Goal: Task Accomplishment & Management: Manage account settings

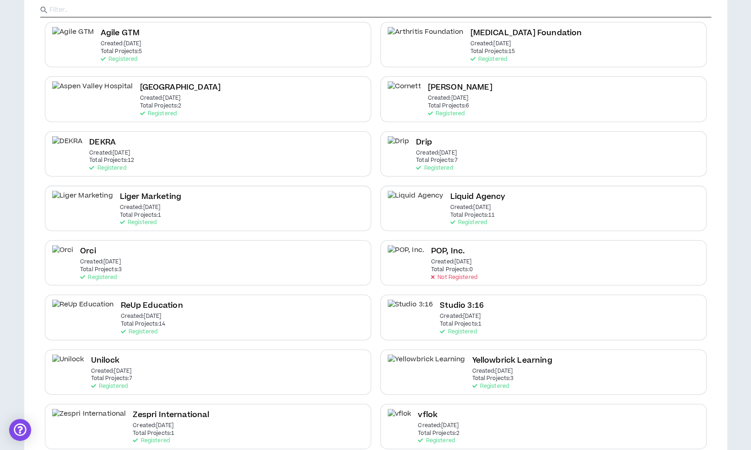
scroll to position [110, 0]
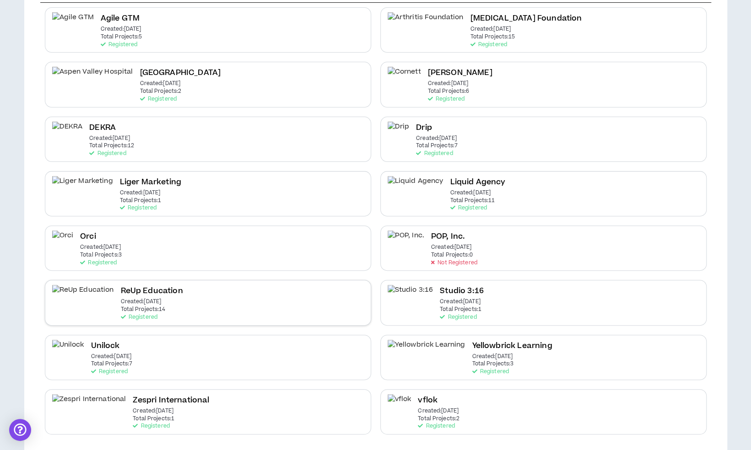
click at [242, 306] on div "ReUp Education Created: Jul 22 2022 Total Projects: 14 Registered" at bounding box center [208, 302] width 326 height 45
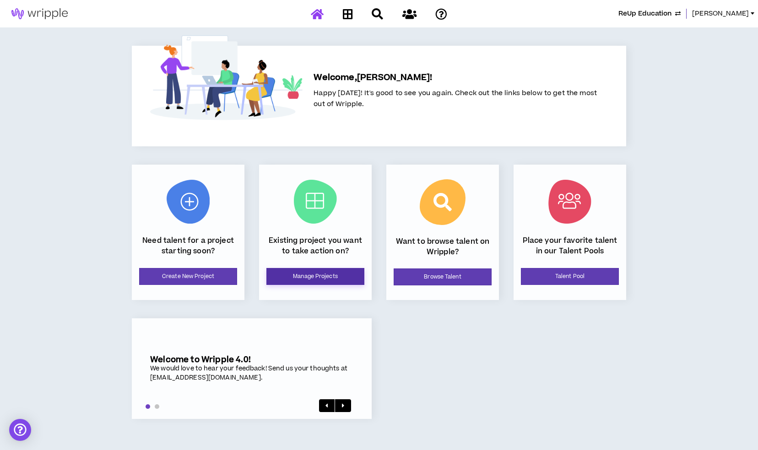
click at [303, 271] on link "Manage Projects" at bounding box center [315, 276] width 98 height 17
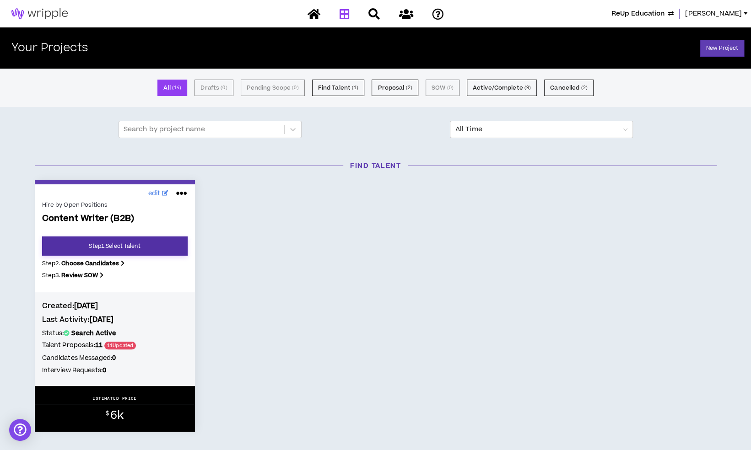
click at [137, 240] on link "Step 1 . Select Talent" at bounding box center [114, 246] width 145 height 19
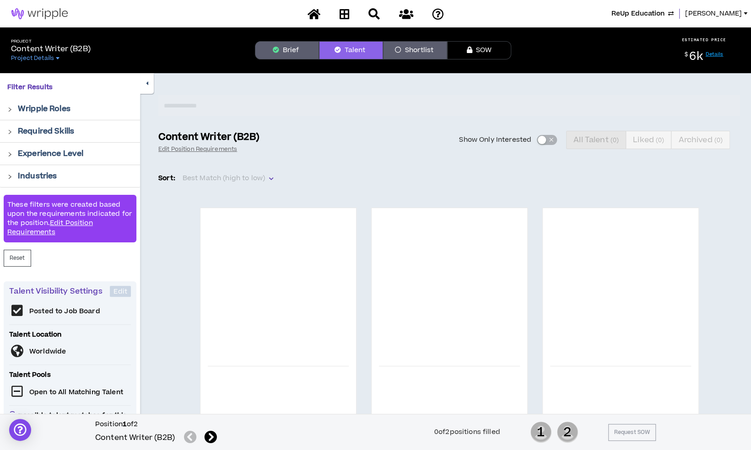
click at [282, 56] on button "Brief" at bounding box center [287, 50] width 64 height 18
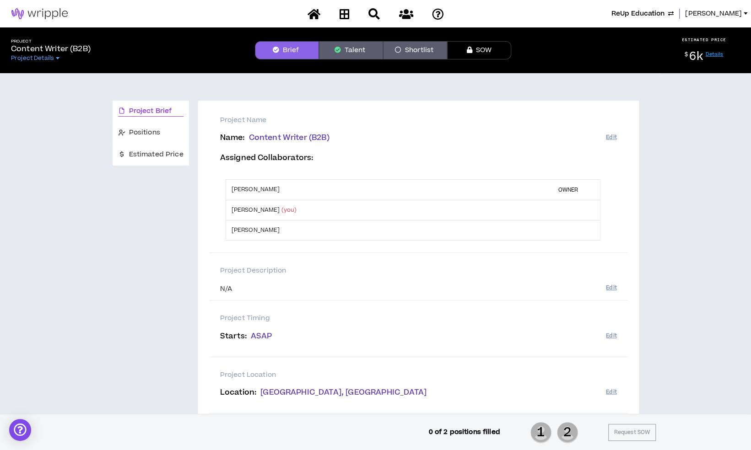
click at [347, 47] on button "Talent" at bounding box center [351, 50] width 64 height 18
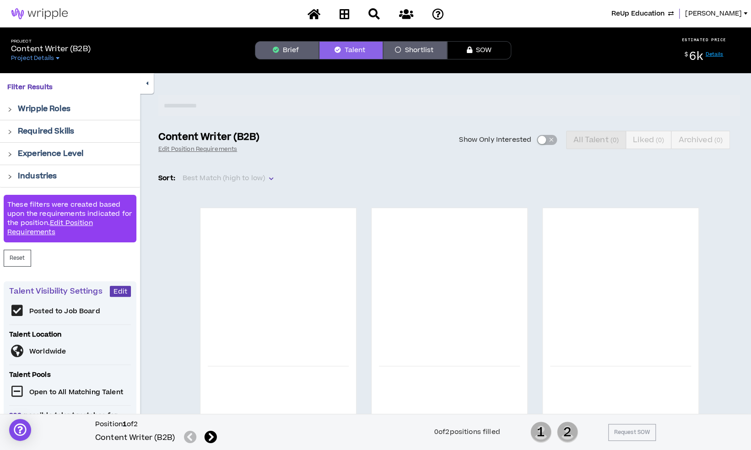
click at [293, 55] on button "Brief" at bounding box center [287, 50] width 64 height 18
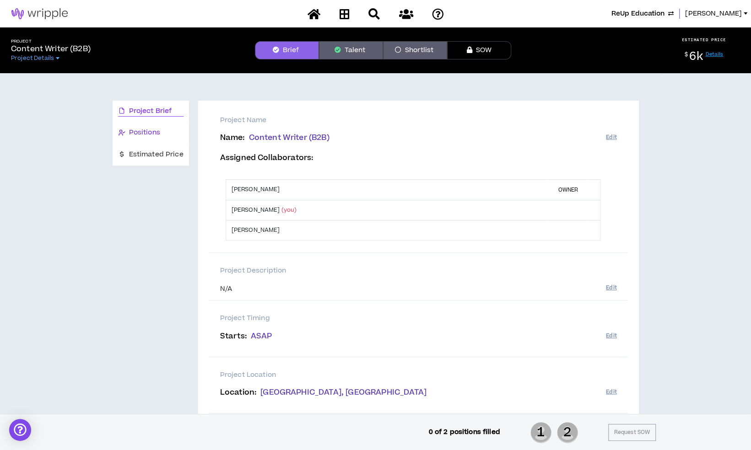
click at [160, 130] on div "Positions" at bounding box center [150, 133] width 65 height 10
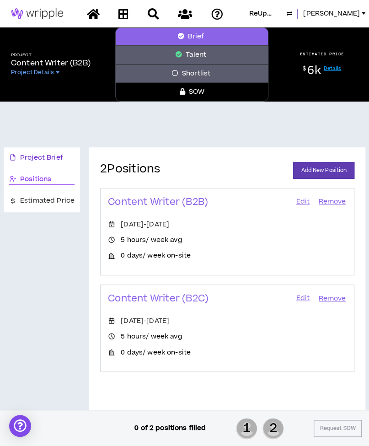
click at [66, 156] on div "Project Brief" at bounding box center [41, 158] width 65 height 10
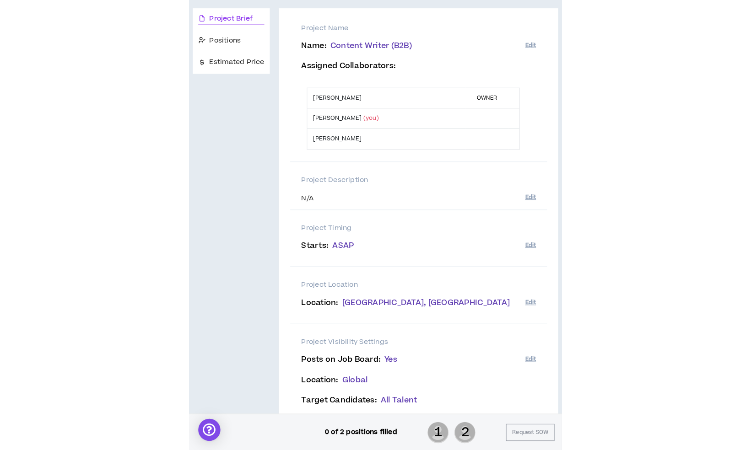
scroll to position [138, 0]
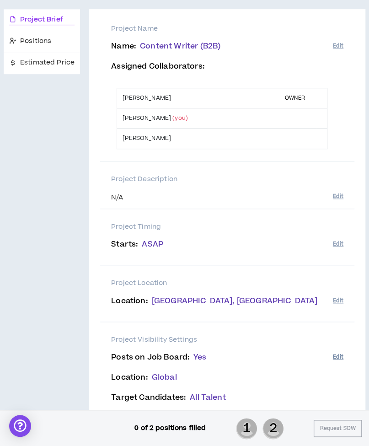
click at [340, 357] on button "Edit" at bounding box center [338, 356] width 11 height 15
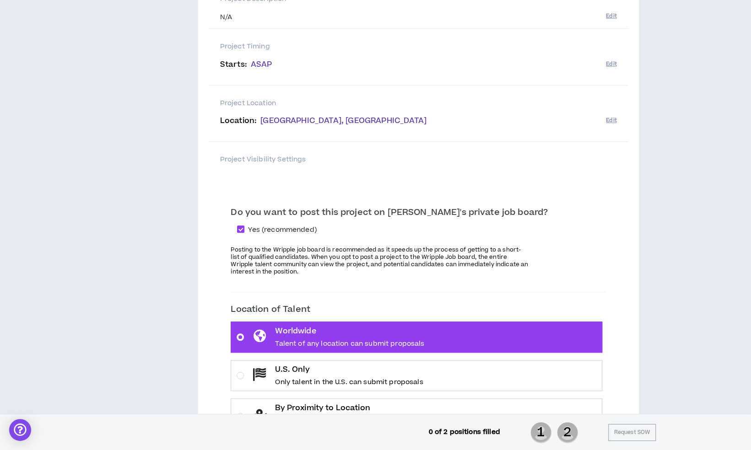
scroll to position [285, 0]
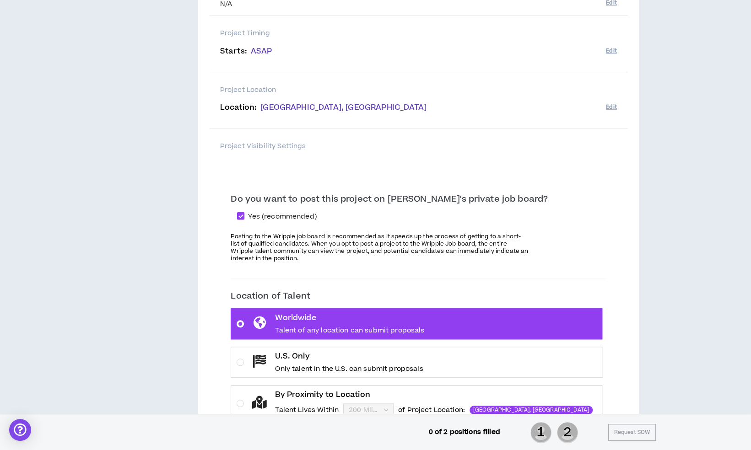
click at [295, 213] on span "Yes (recommended)" at bounding box center [281, 217] width 75 height 10
checkbox input "*****"
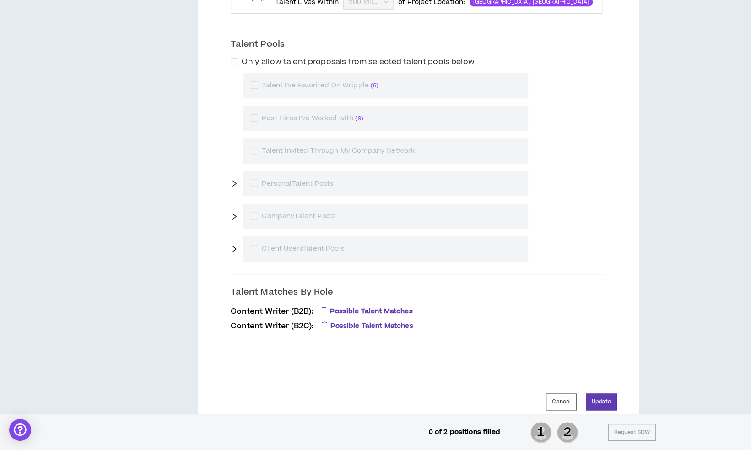
scroll to position [738, 0]
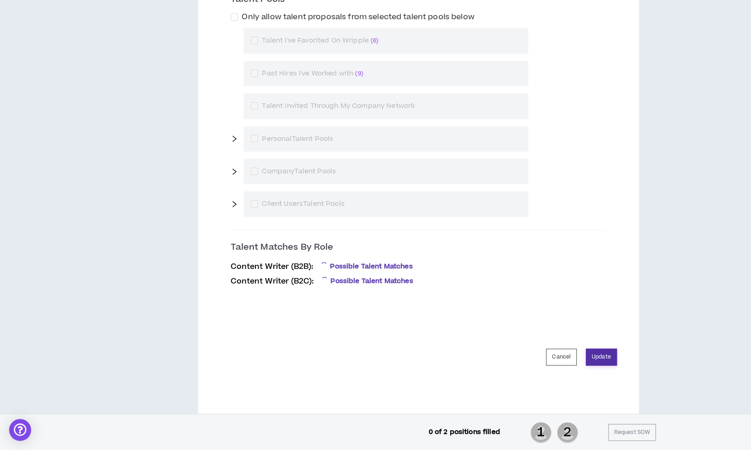
click at [597, 355] on button "Update" at bounding box center [601, 357] width 31 height 17
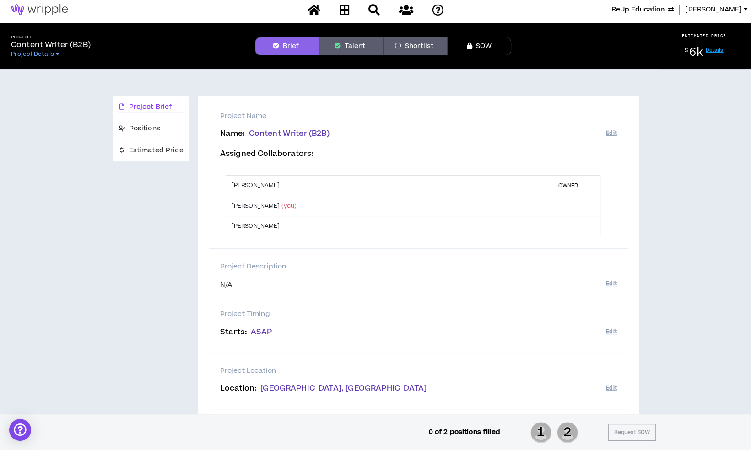
scroll to position [0, 0]
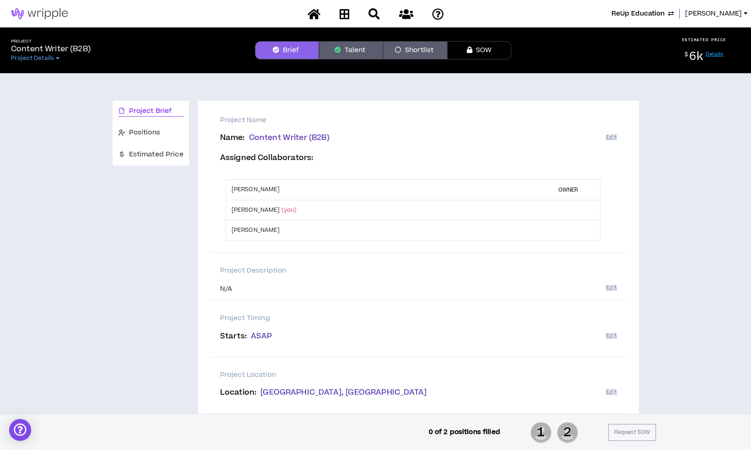
click at [335, 51] on icon "button" at bounding box center [337, 50] width 6 height 6
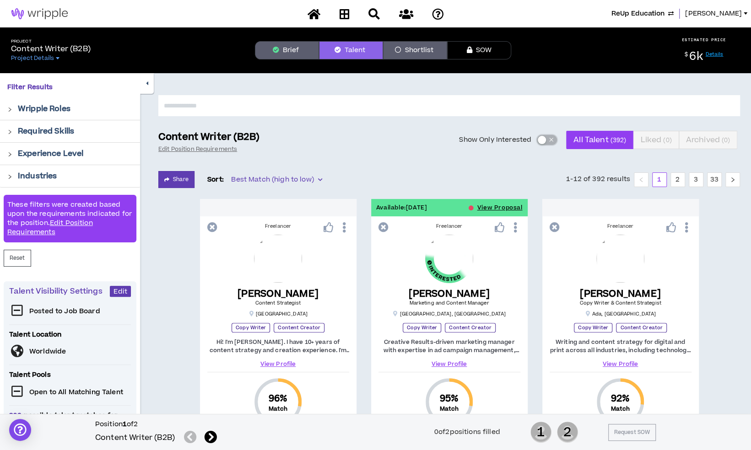
click at [547, 140] on button "Show Only Interested" at bounding box center [547, 140] width 20 height 10
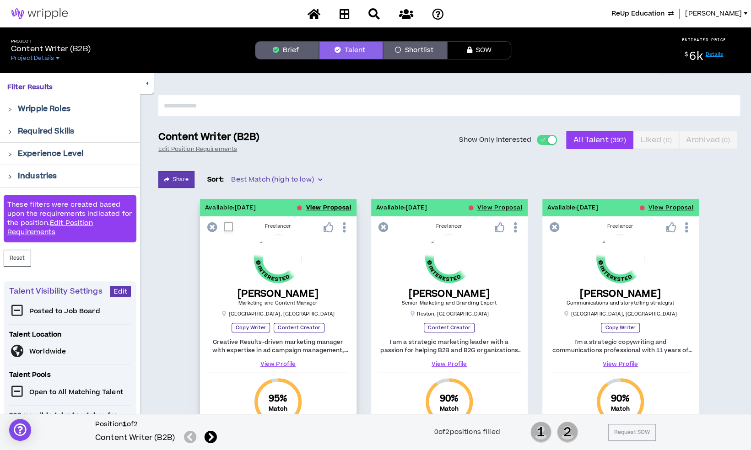
click at [321, 205] on button "View Proposal" at bounding box center [328, 207] width 45 height 17
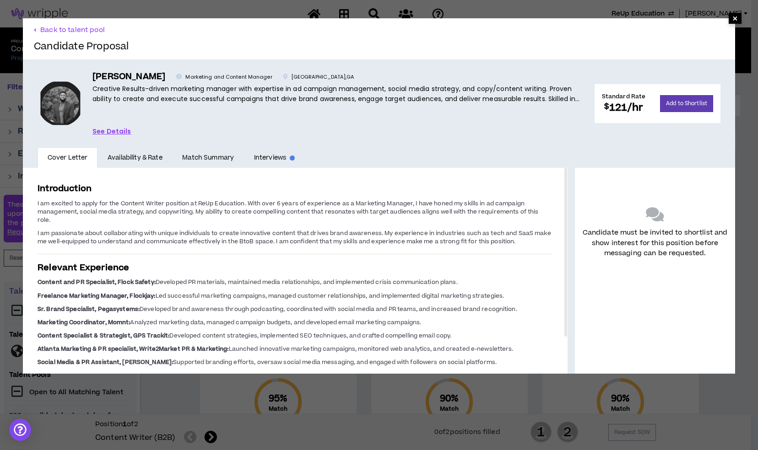
click at [732, 20] on span "×" at bounding box center [734, 18] width 5 height 11
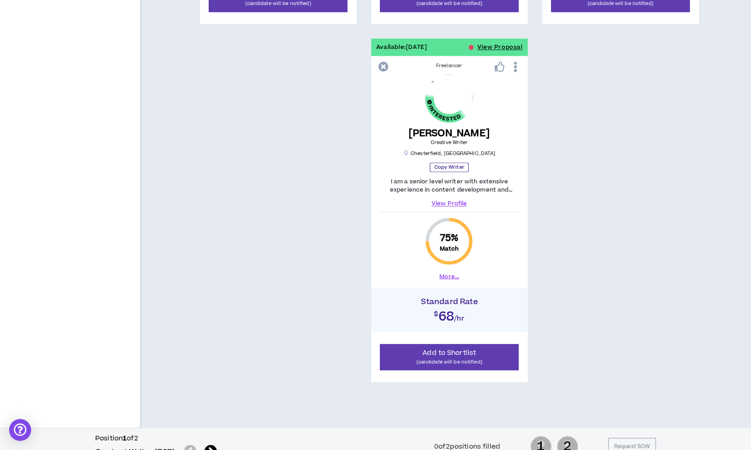
scroll to position [889, 0]
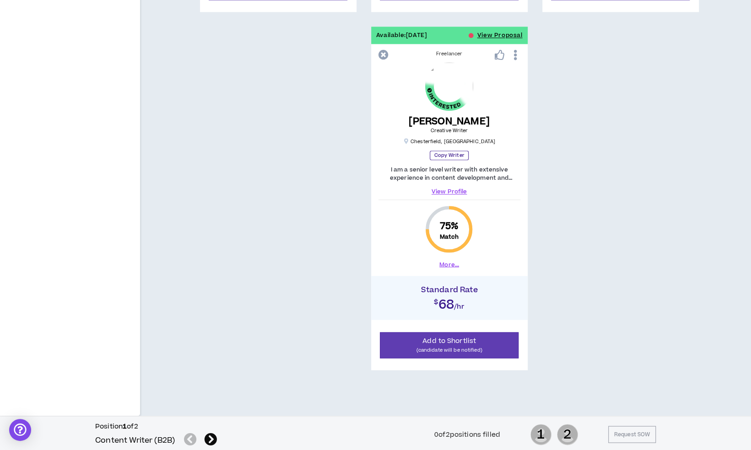
click at [211, 435] on icon at bounding box center [210, 439] width 13 height 13
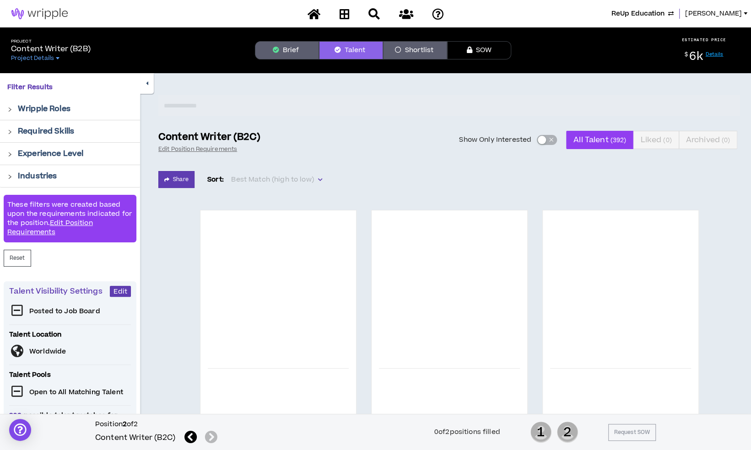
click at [544, 140] on div "button" at bounding box center [542, 140] width 8 height 8
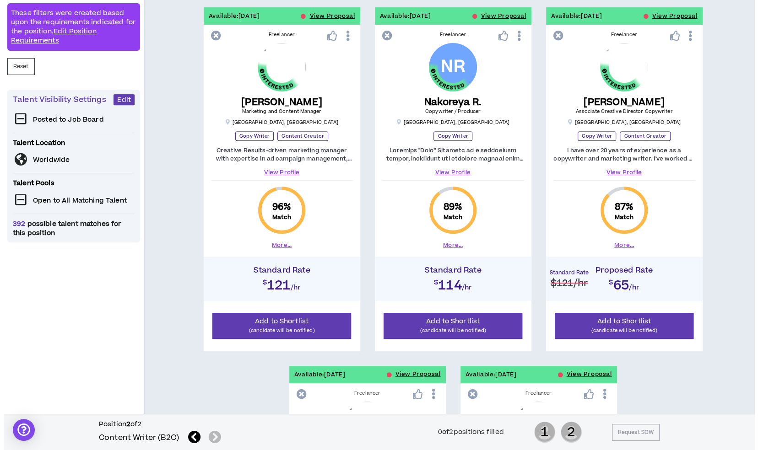
scroll to position [188, 0]
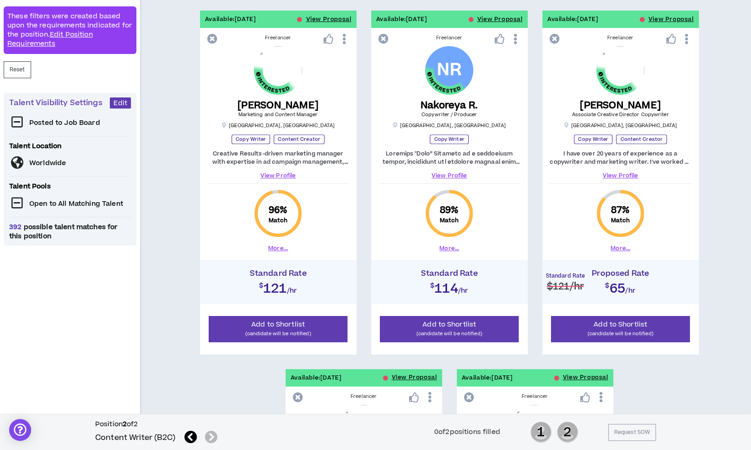
click at [19, 122] on icon at bounding box center [17, 122] width 16 height 13
click at [124, 100] on span "Edit" at bounding box center [120, 103] width 14 height 9
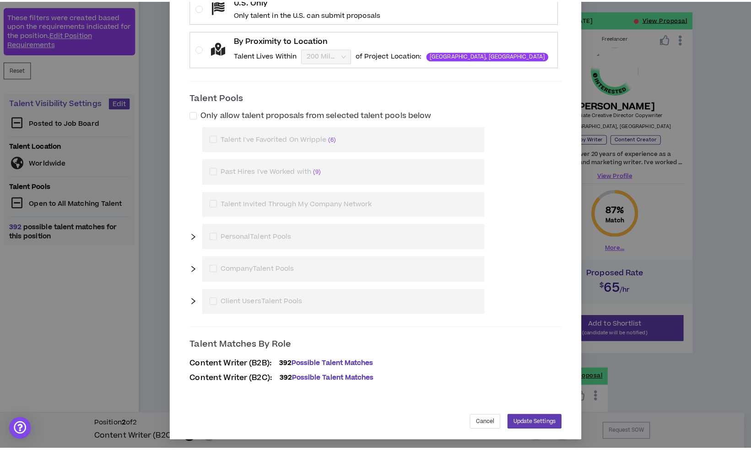
scroll to position [0, 0]
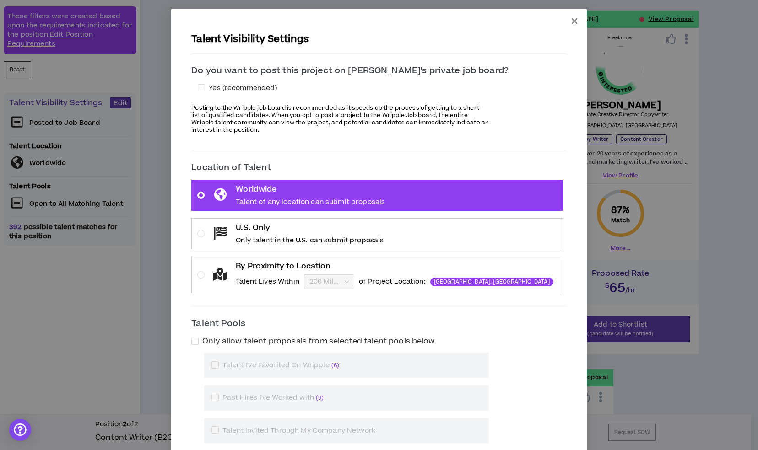
click at [571, 19] on icon "close" at bounding box center [573, 20] width 5 height 5
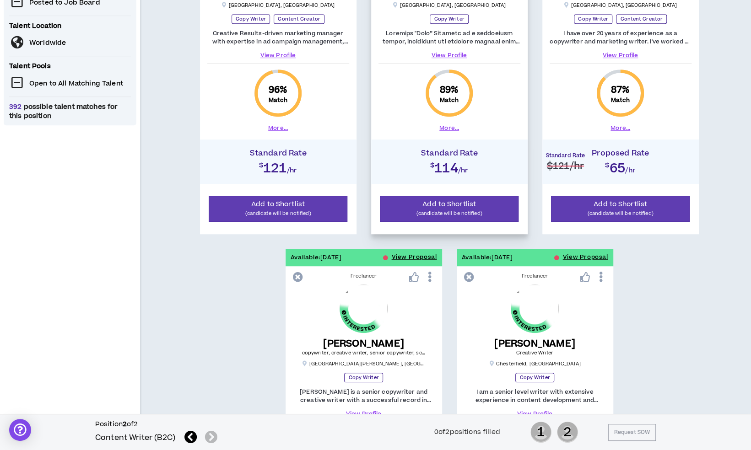
scroll to position [309, 0]
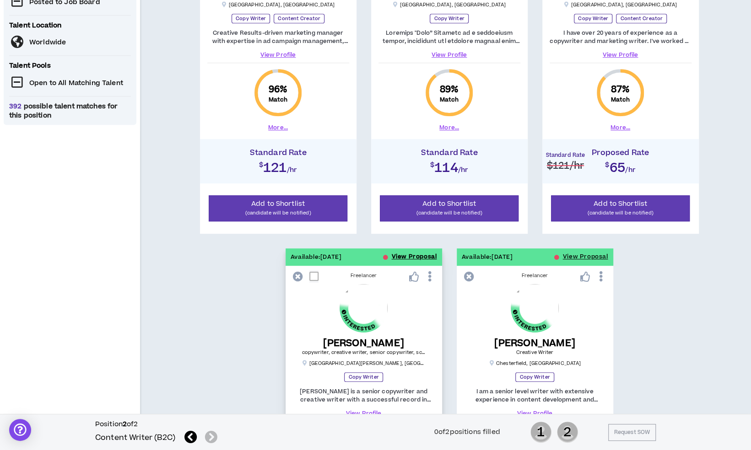
click at [408, 253] on button "View Proposal" at bounding box center [414, 256] width 45 height 17
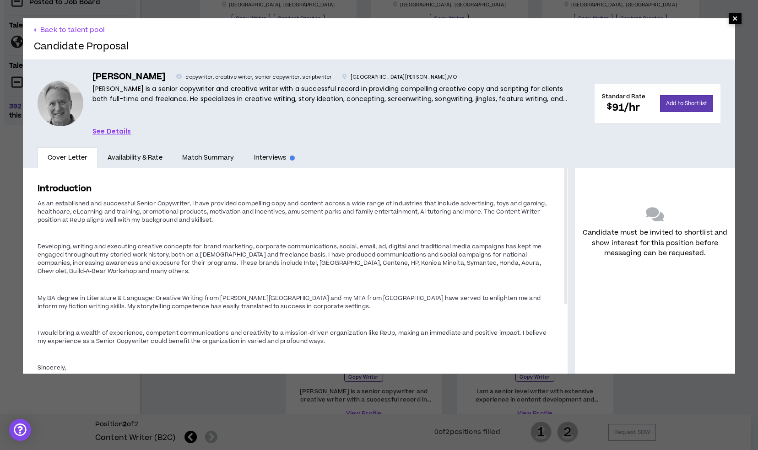
click at [728, 18] on span "×" at bounding box center [734, 18] width 13 height 11
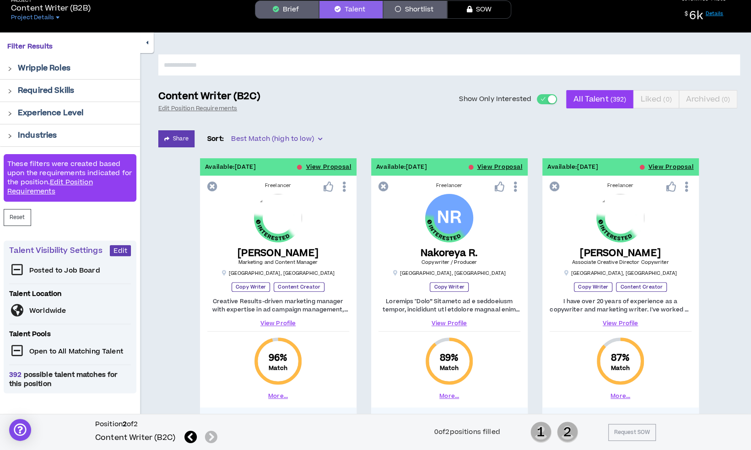
scroll to position [40, 0]
click at [299, 20] on div "Project Content Writer (B2B) Project Details Brief Talent Shortlist SOW ESTIMAT…" at bounding box center [375, 10] width 751 height 46
click at [298, 18] on button "Brief" at bounding box center [287, 10] width 64 height 18
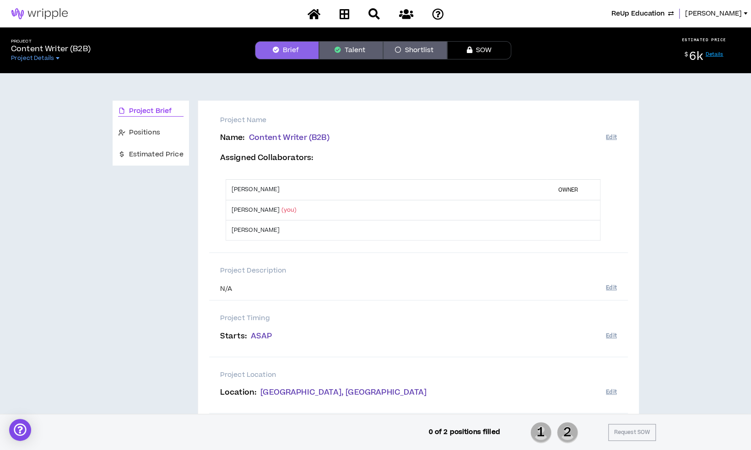
click at [362, 46] on button "Talent" at bounding box center [351, 50] width 64 height 18
